Goal: Task Accomplishment & Management: Complete application form

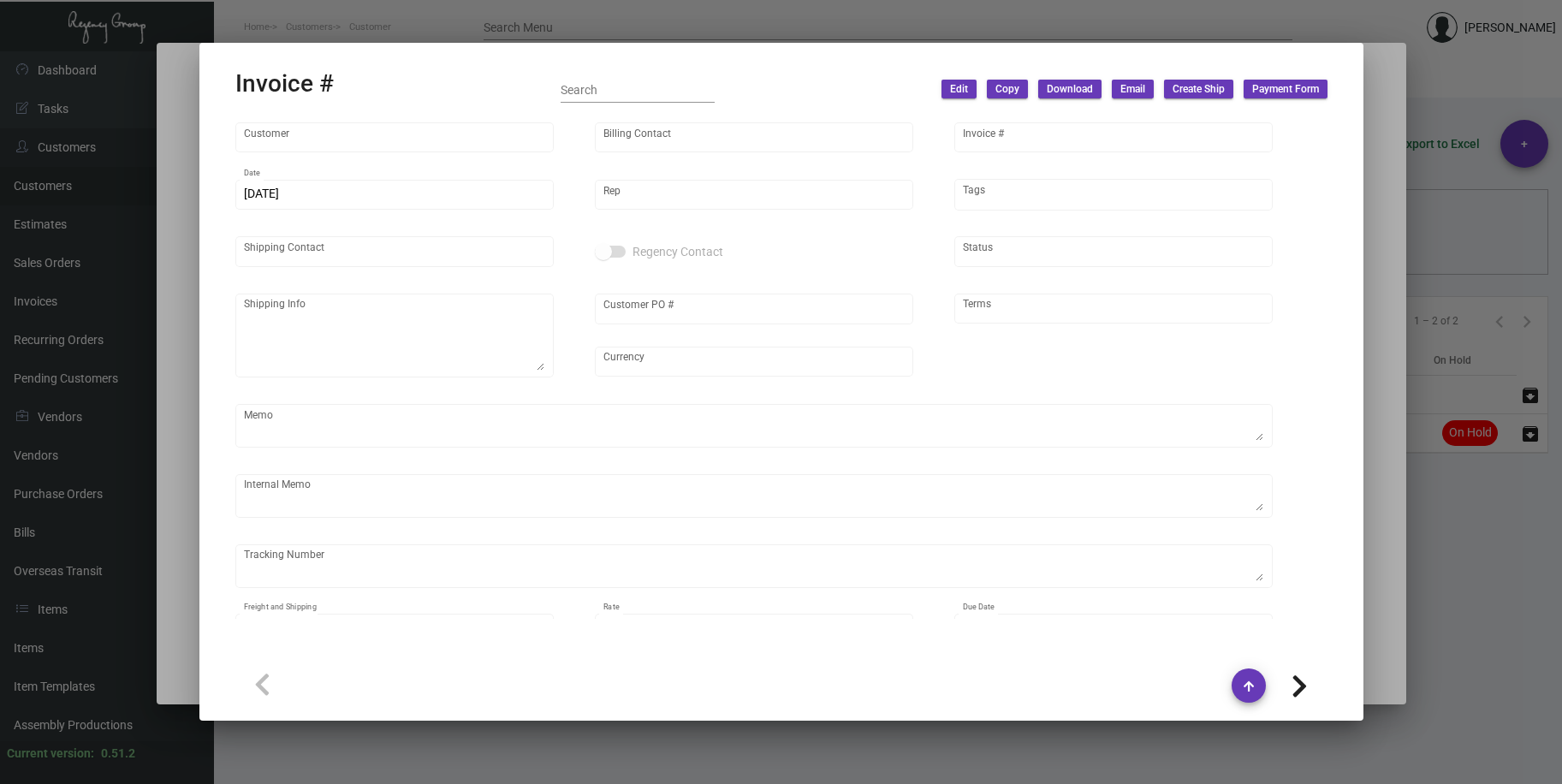
type input "[PERSON_NAME]"
type input "95221-2"
type input "[DATE]"
type input "[PERSON_NAME]"
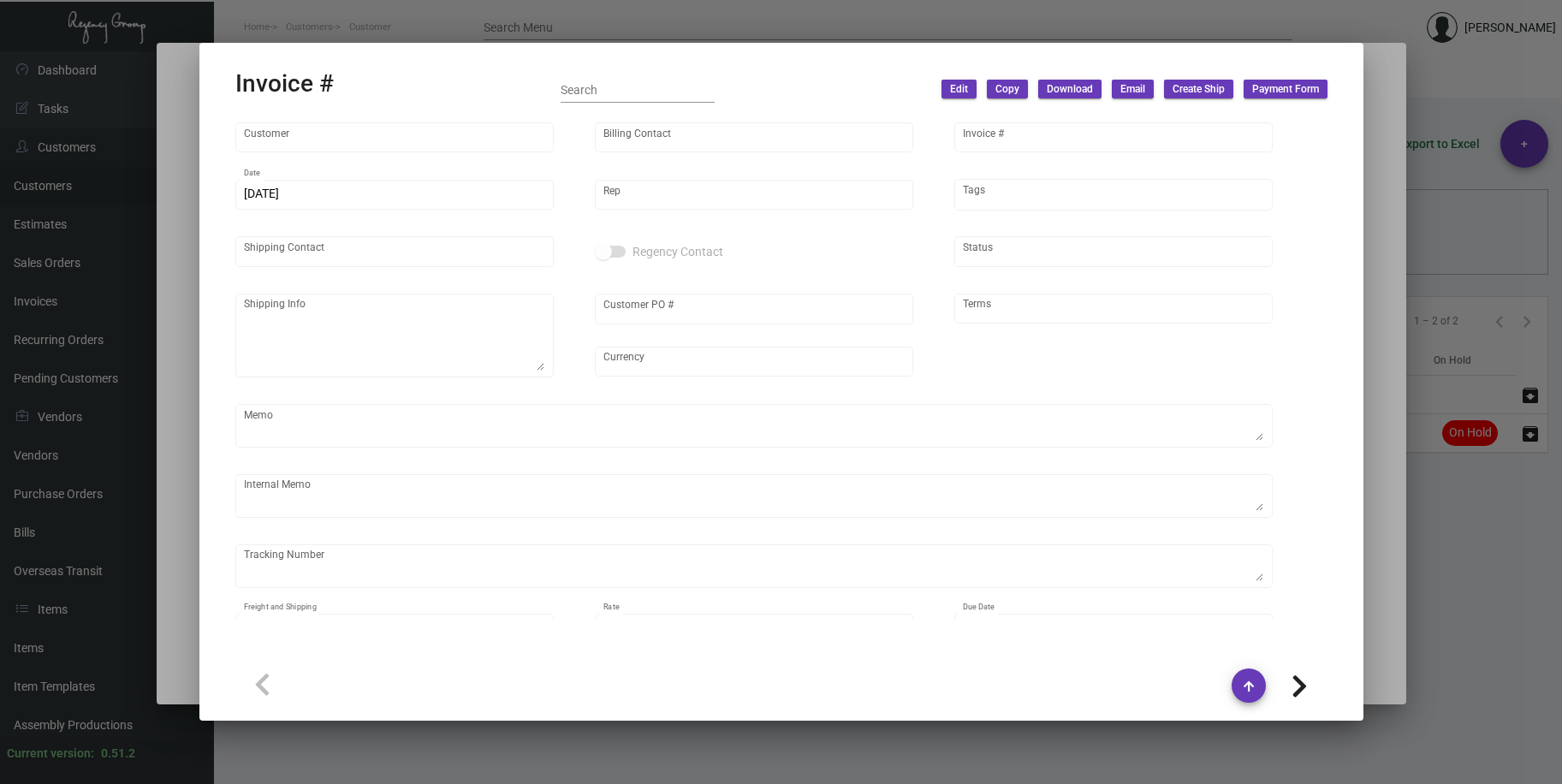
type input "[PERSON_NAME]"
type textarea "[PERSON_NAME] - [PERSON_NAME] [STREET_ADDRESS]"
type input "W0000000919"
type input "United States Dollar $"
type input "Net 30"
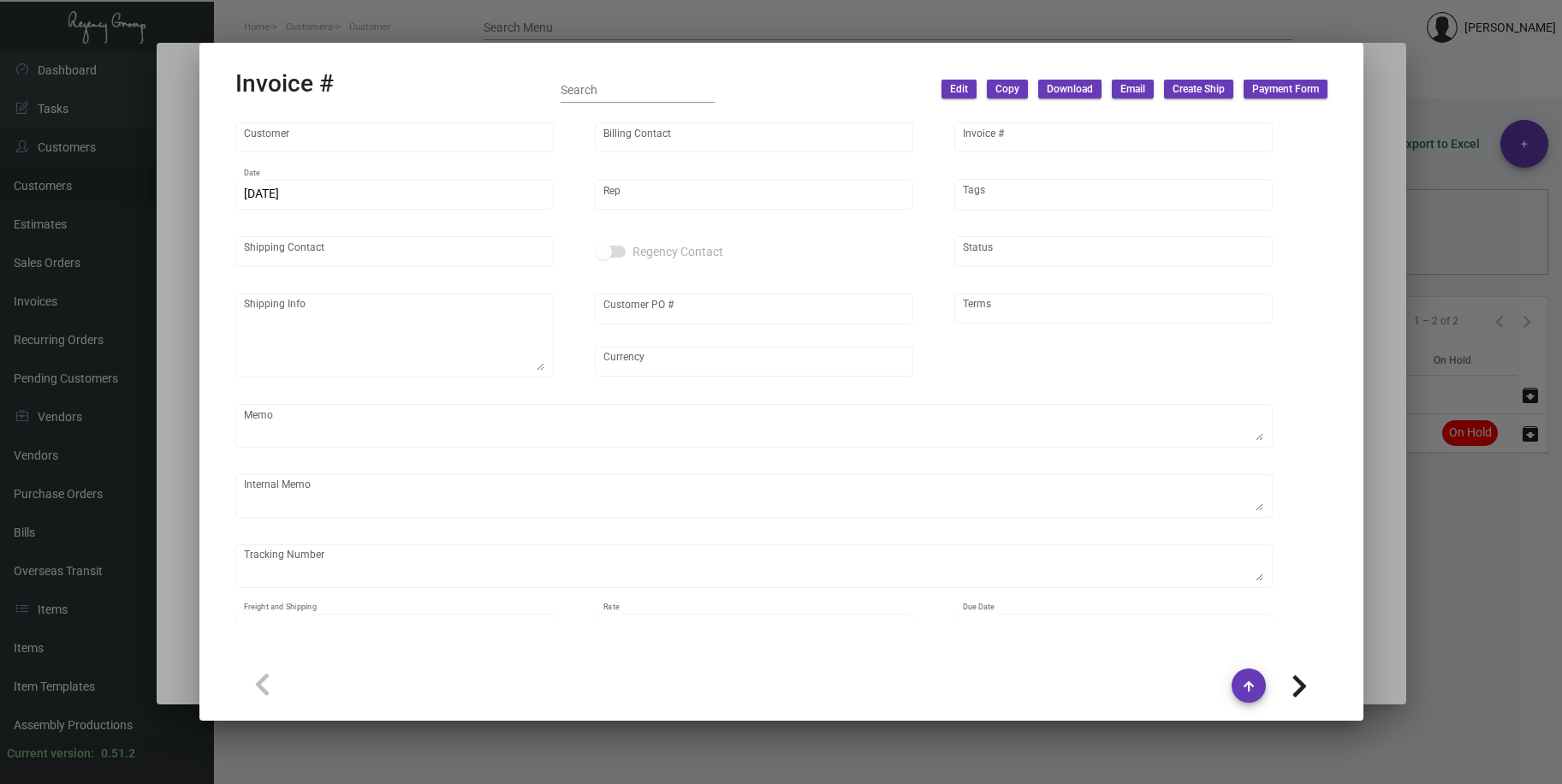
type textarea "15.75"
type input "$ 36.58"
type input "[DATE]"
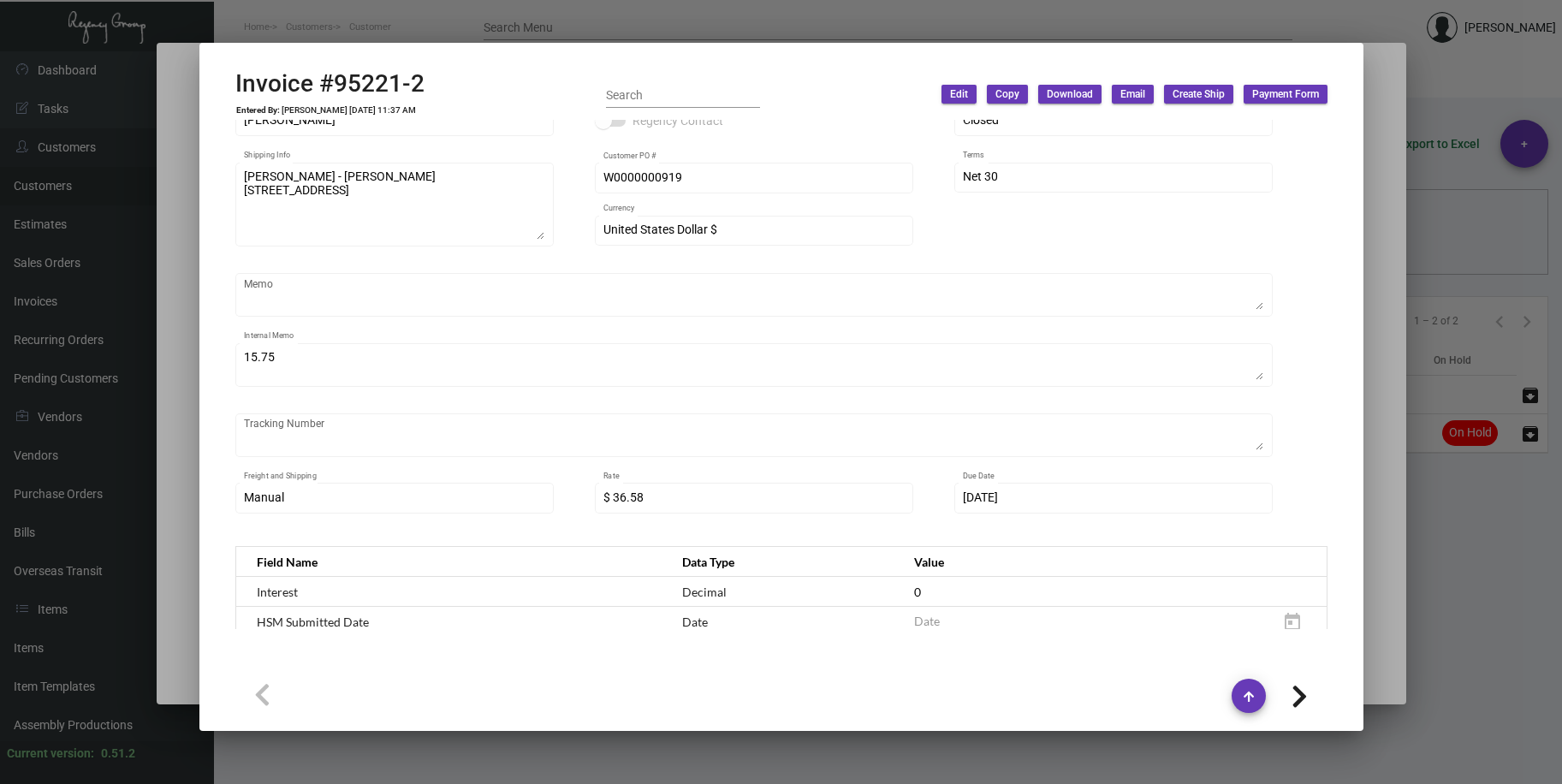
scroll to position [513, 0]
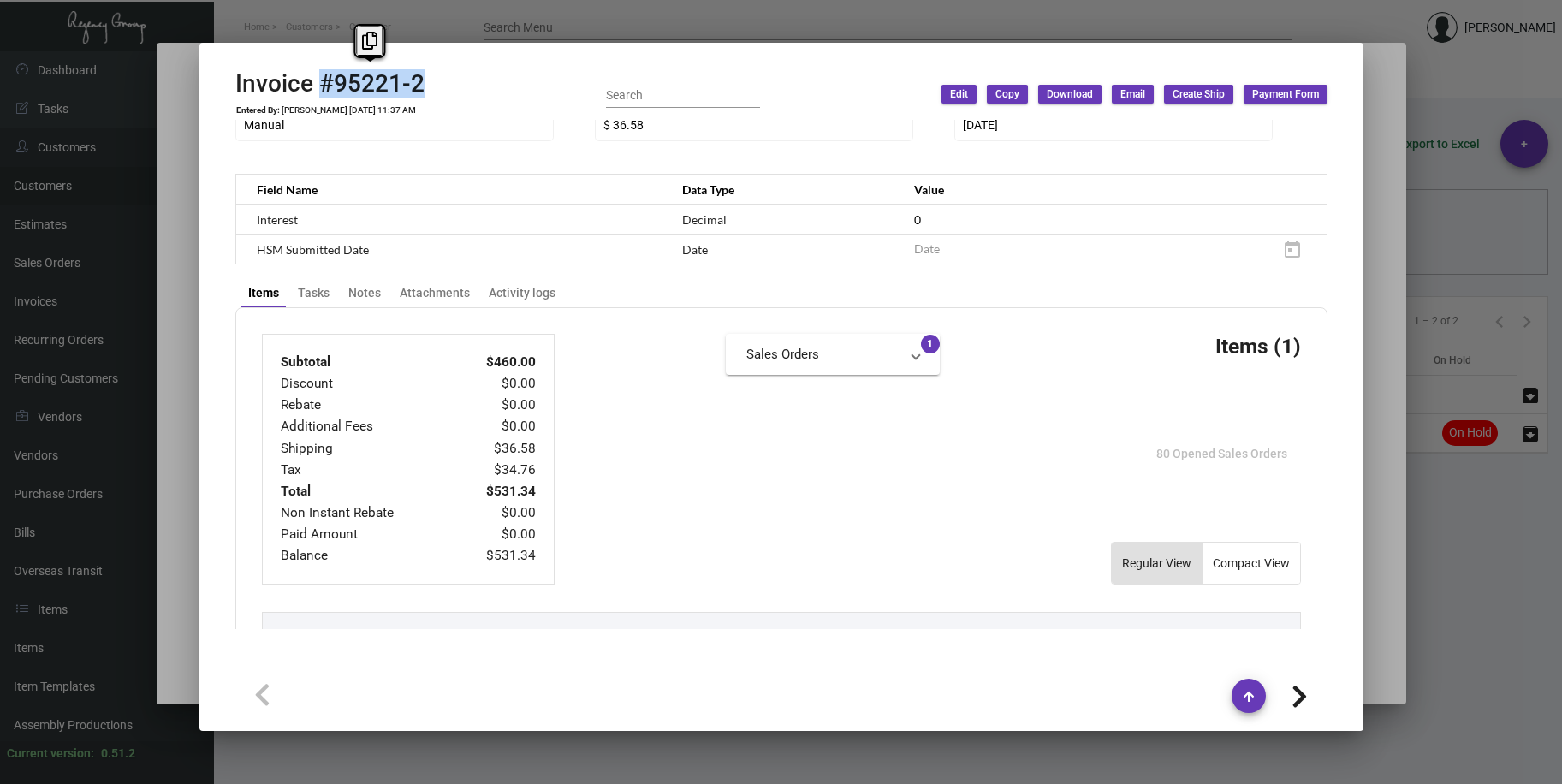
drag, startPoint x: 419, startPoint y: 83, endPoint x: 320, endPoint y: 83, distance: 99.0
click at [320, 83] on div "Invoice #95221-2 Entered By: [PERSON_NAME] [DATE] 11:37 AM Search Edit Copy Dow…" at bounding box center [781, 94] width 1092 height 50
copy h2 "#95221-2"
